Goal: Task Accomplishment & Management: Manage account settings

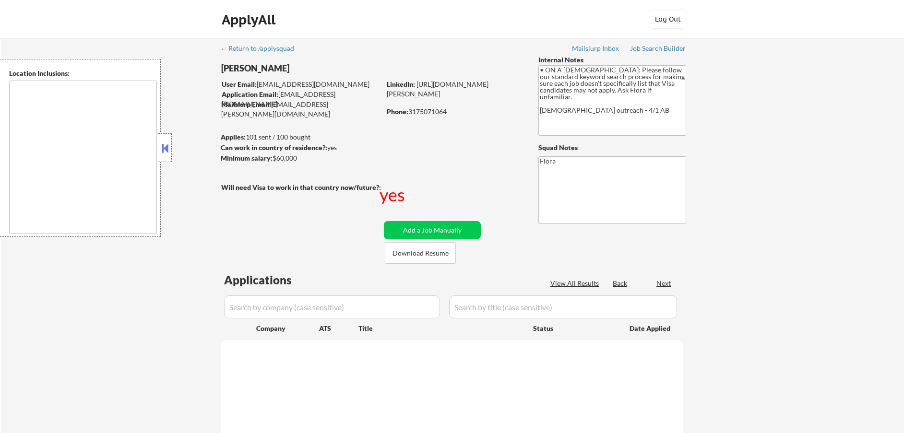
type textarea "[GEOGRAPHIC_DATA], IN [GEOGRAPHIC_DATA], IN [GEOGRAPHIC_DATA], IN [GEOGRAPHIC_D…"
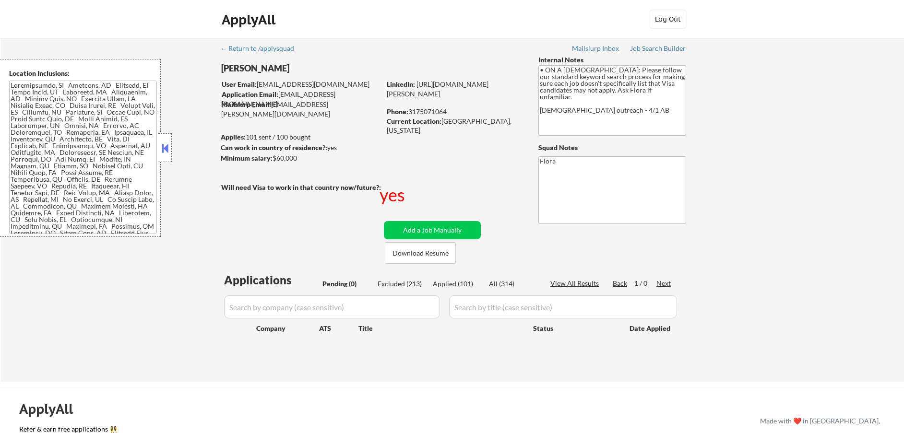
click at [453, 285] on div "Applied (101)" at bounding box center [457, 284] width 48 height 10
select select ""applied""
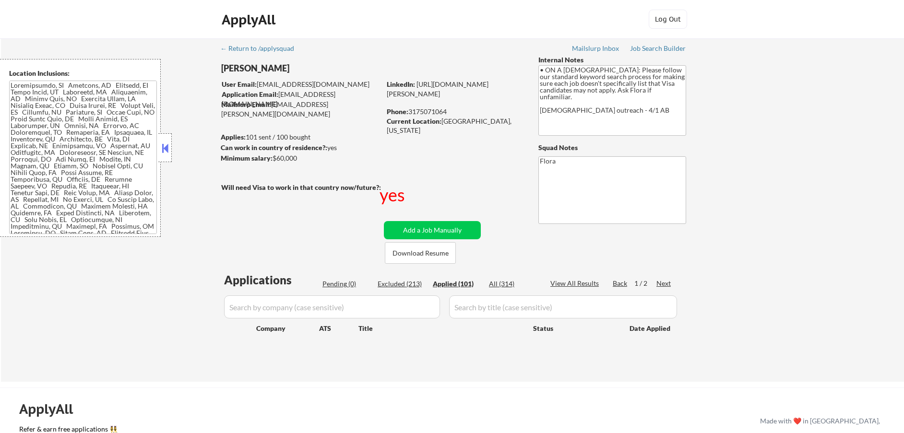
select select ""applied""
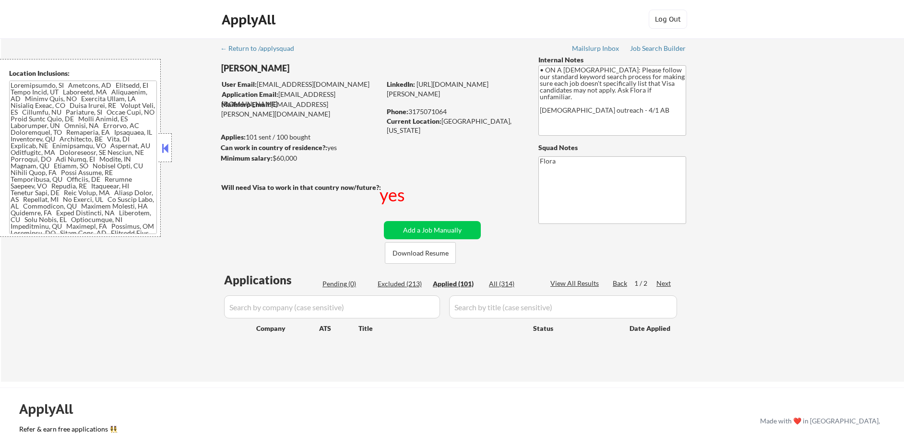
select select ""applied""
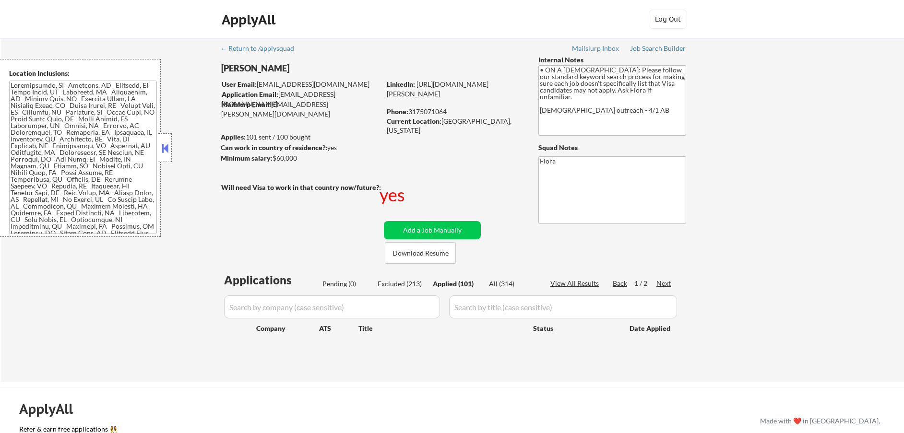
select select ""applied""
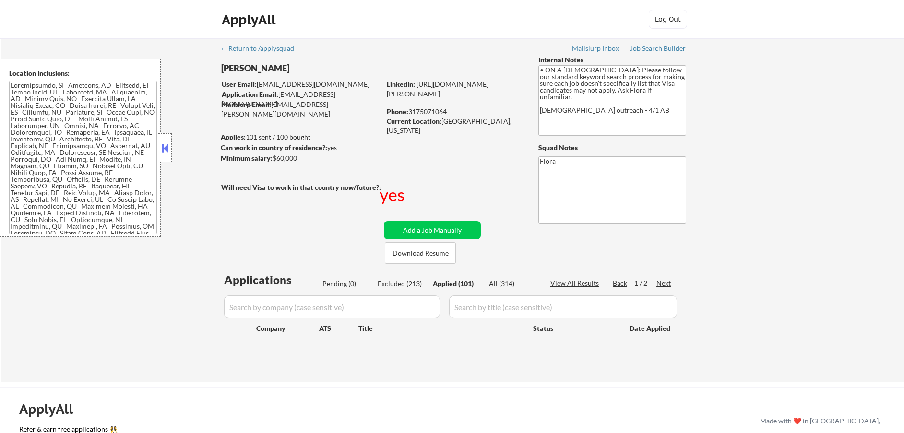
select select ""applied""
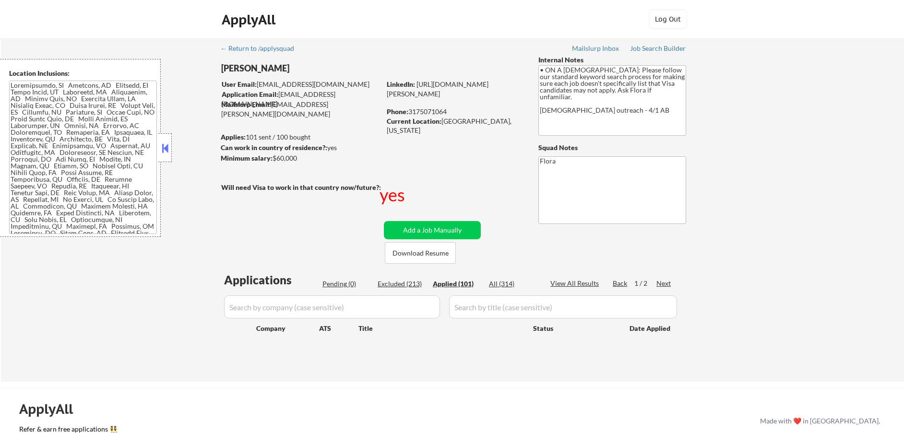
select select ""applied""
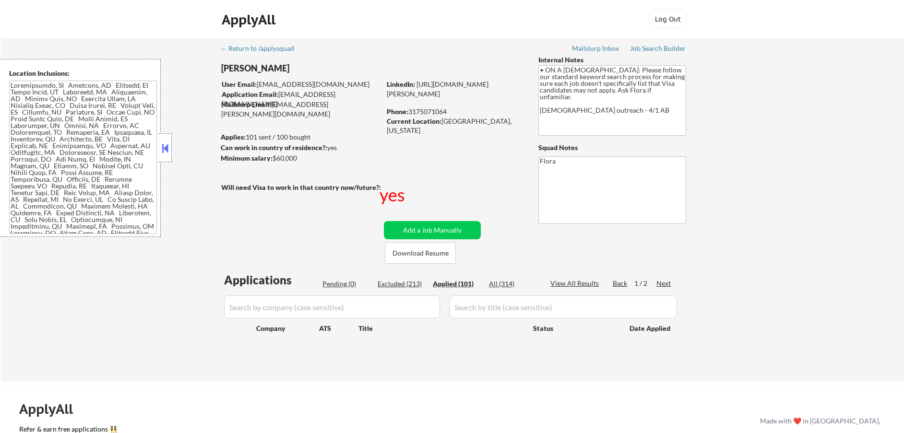
select select ""applied""
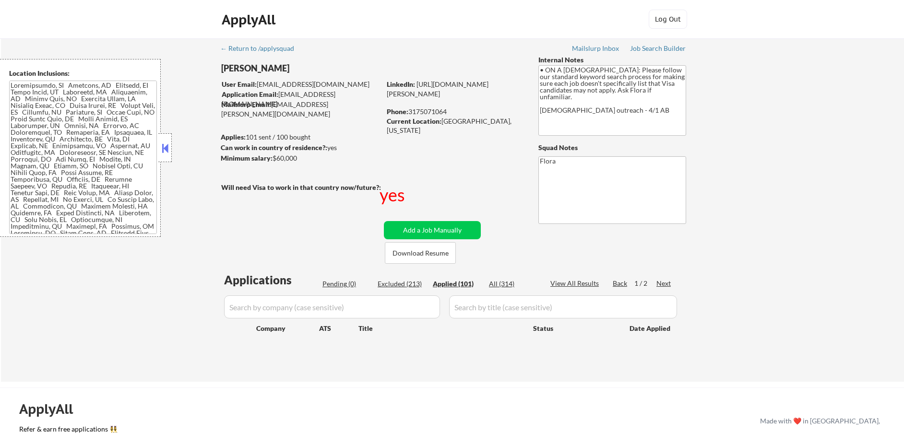
select select ""applied""
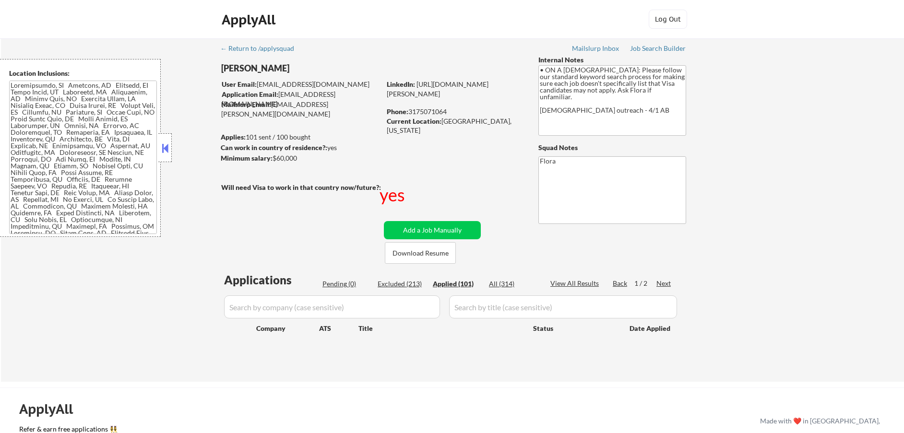
select select ""applied""
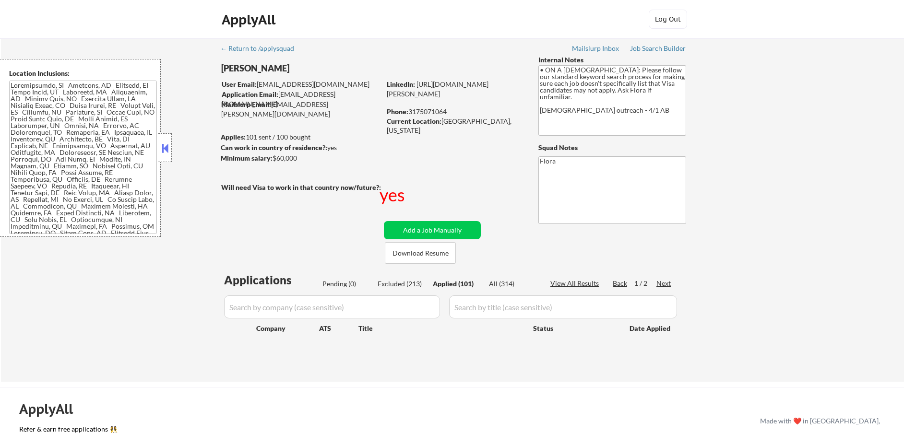
select select ""applied""
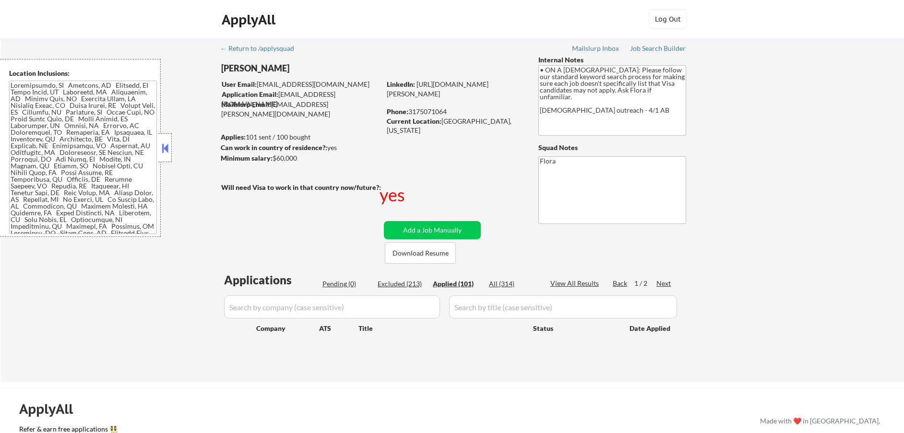
select select ""applied""
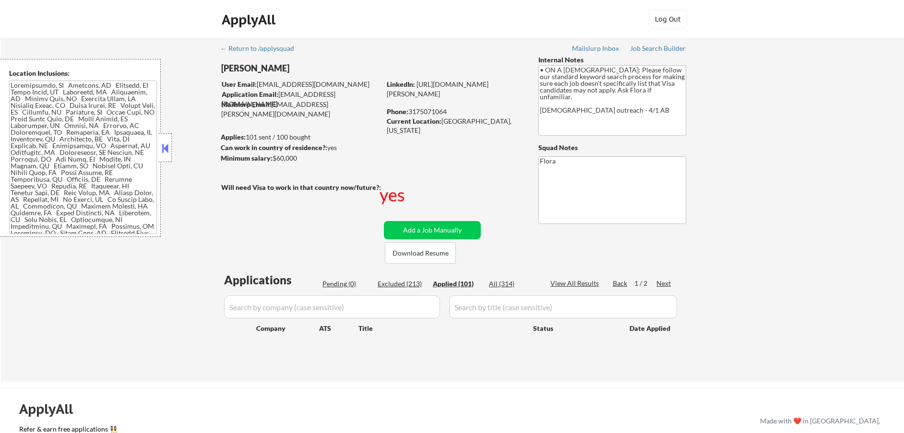
select select ""applied""
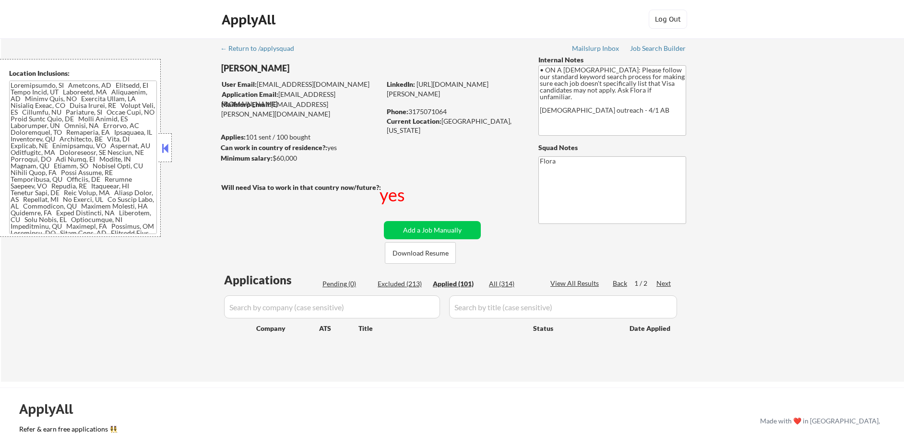
select select ""applied""
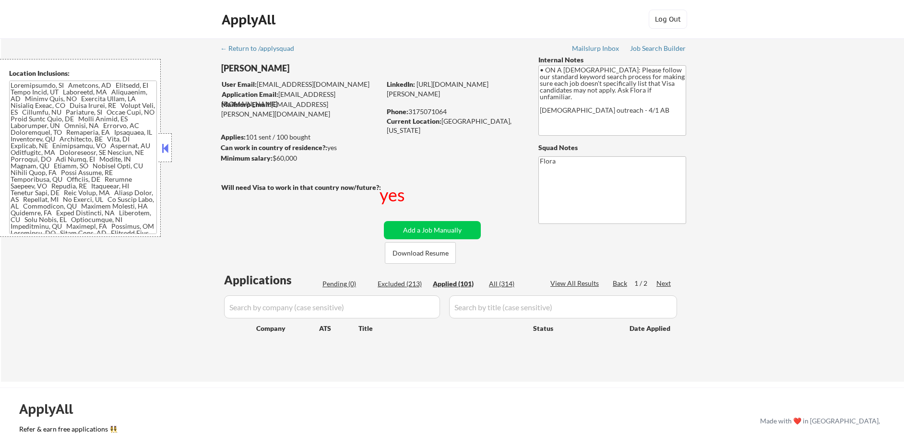
select select ""applied""
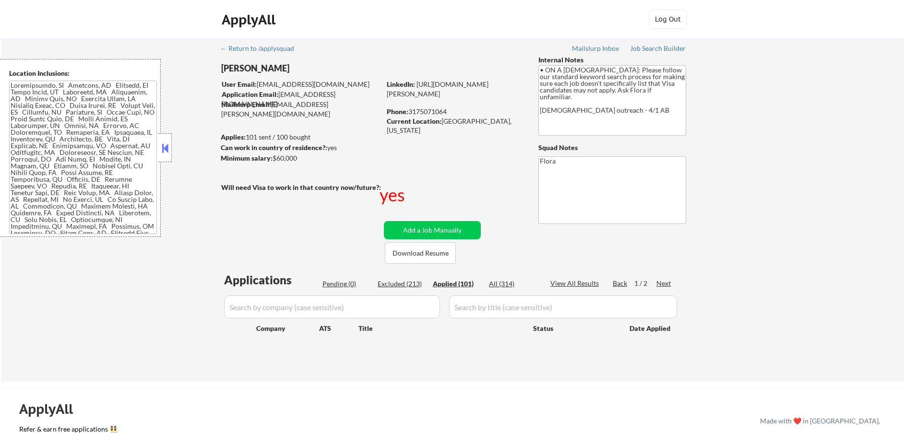
select select ""applied""
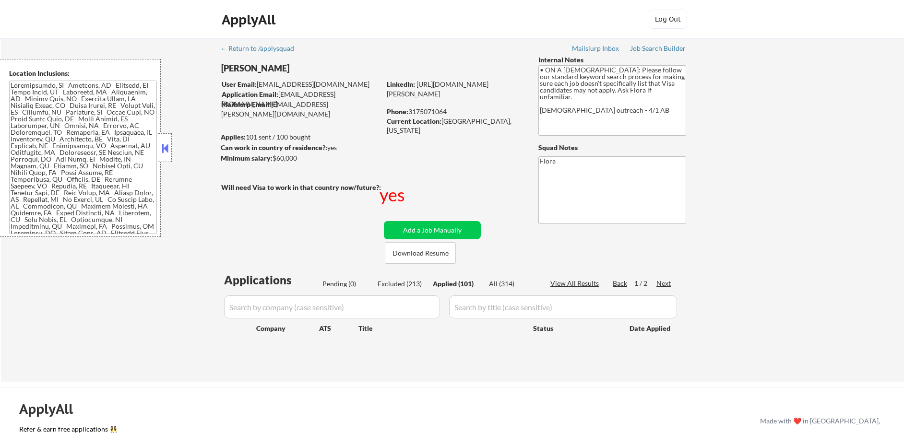
select select ""applied""
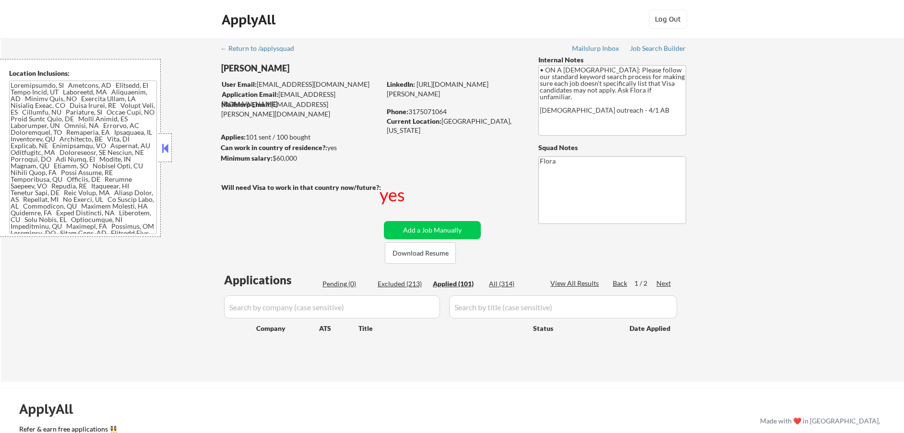
select select ""applied""
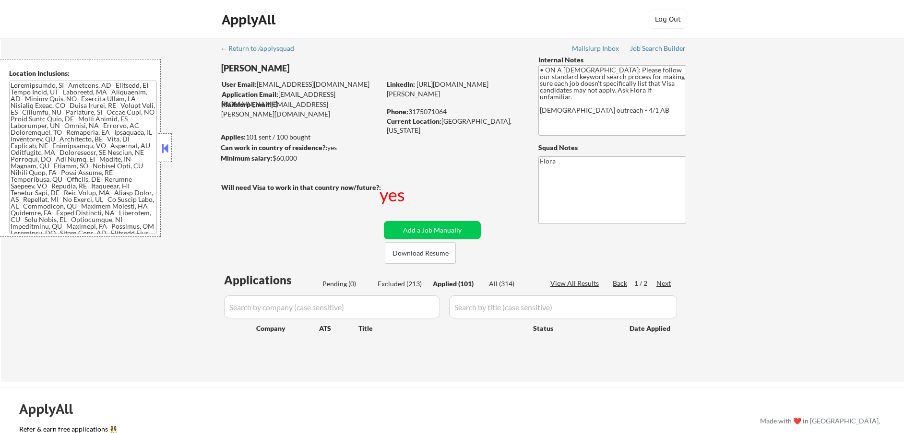
select select ""applied""
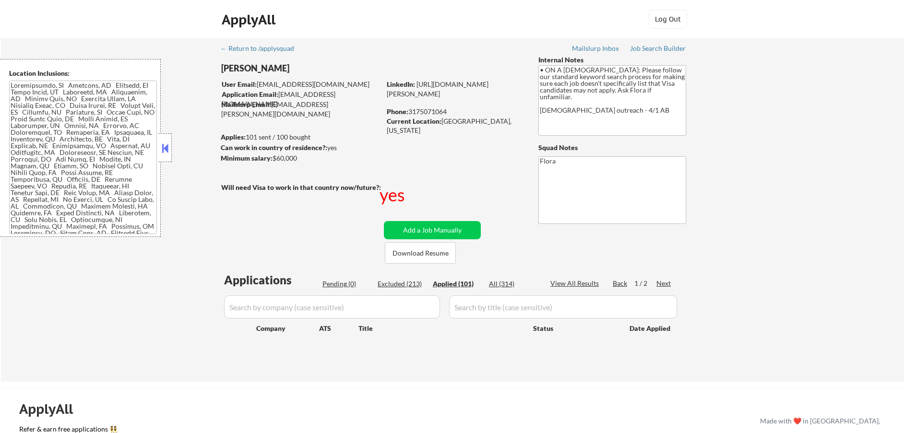
select select ""applied""
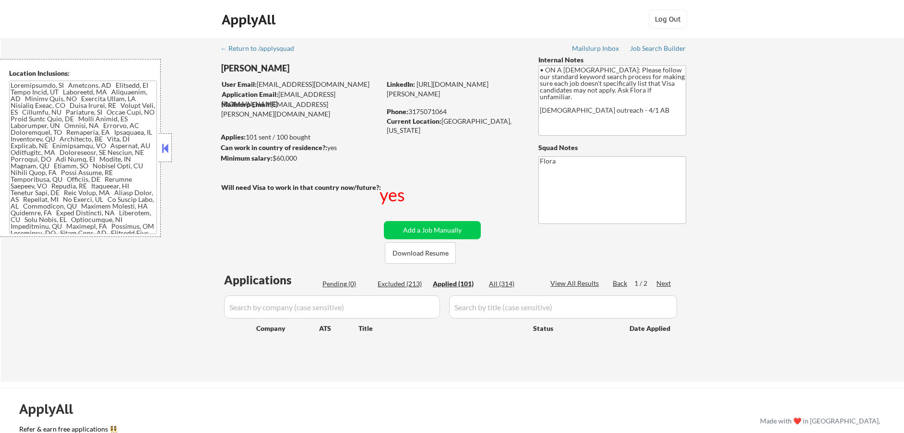
select select ""applied""
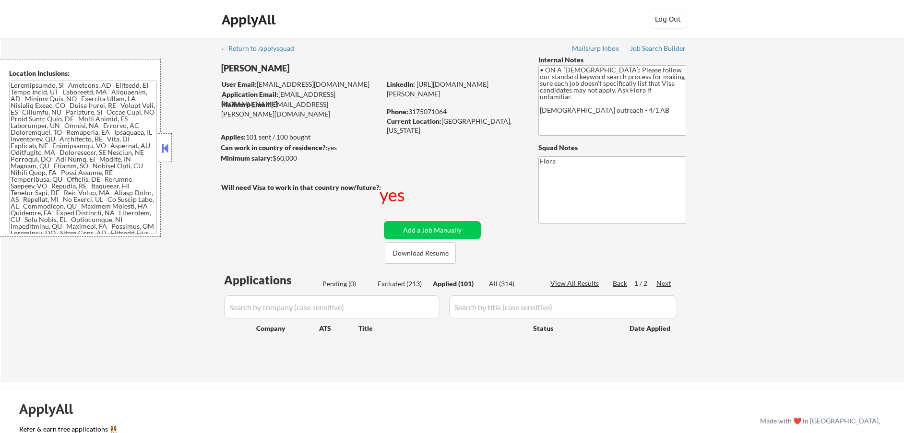
select select ""applied""
